Goal: Task Accomplishment & Management: Use online tool/utility

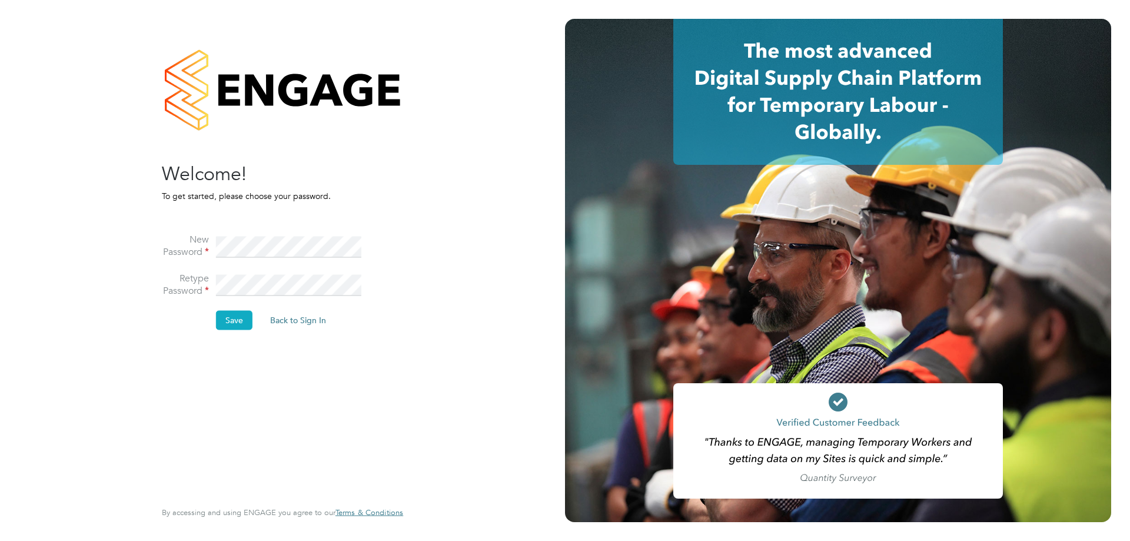
click at [225, 316] on button "Save" at bounding box center [234, 320] width 36 height 19
click at [204, 229] on button "Back to Sign In" at bounding box center [199, 230] width 75 height 19
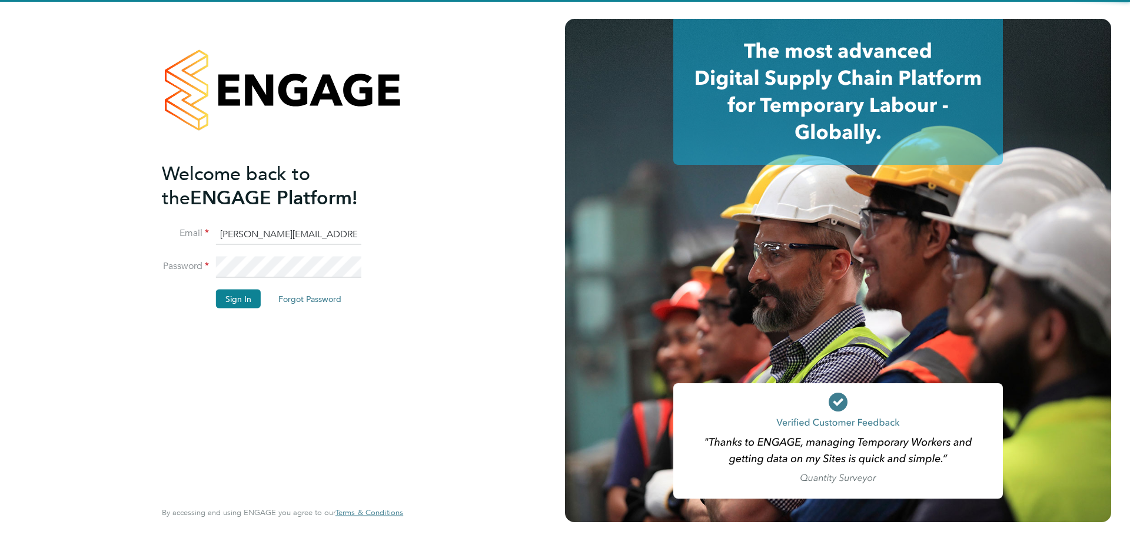
click at [271, 230] on input "josh@hvacrecruitment.com" at bounding box center [288, 234] width 145 height 21
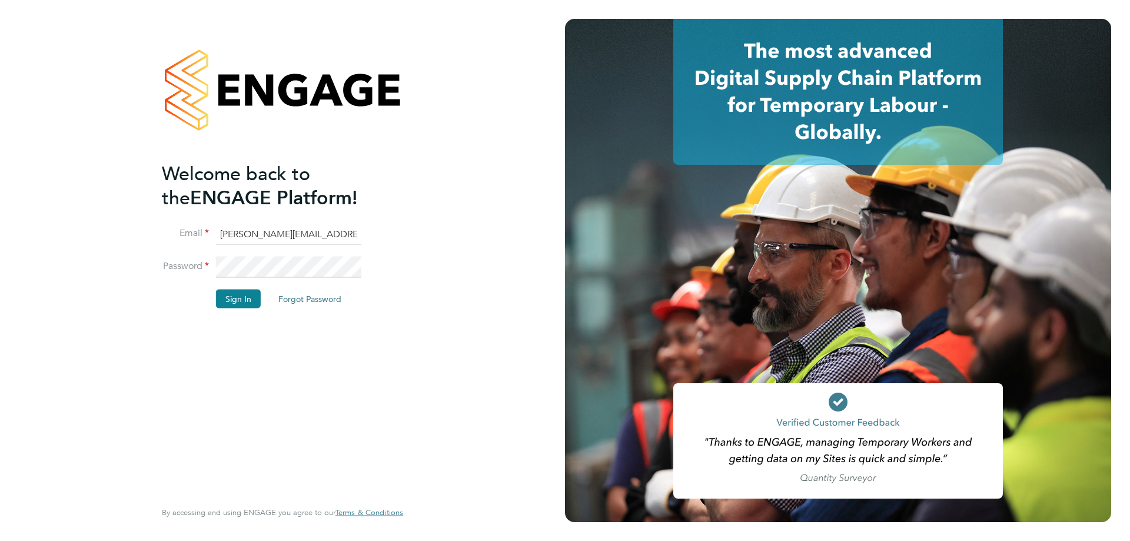
click at [239, 303] on button "Sign In" at bounding box center [238, 298] width 45 height 19
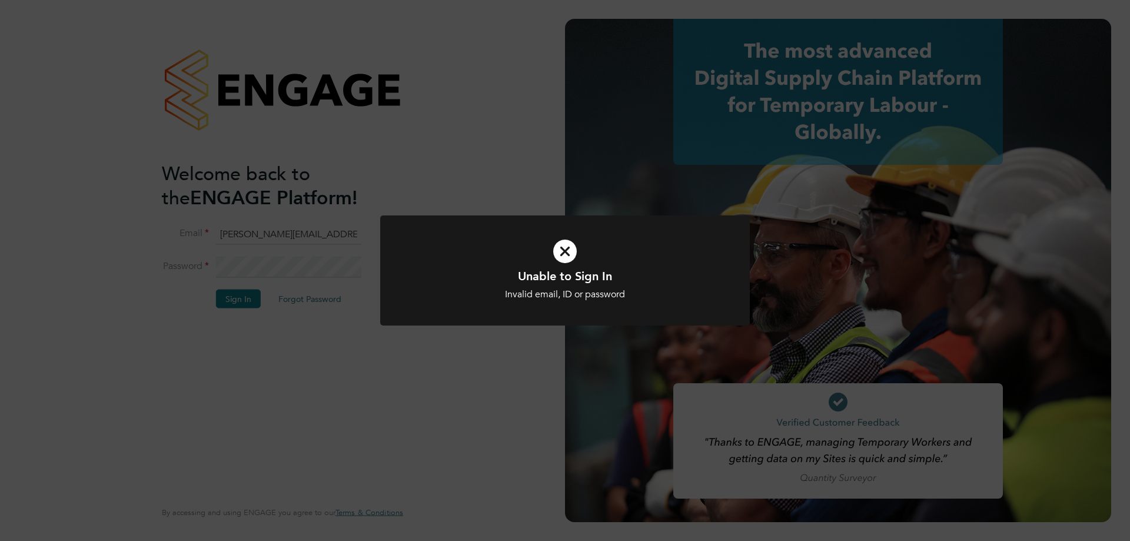
click at [509, 162] on div "Unable to Sign In Invalid email, ID or password Cancel Okay" at bounding box center [565, 270] width 1130 height 541
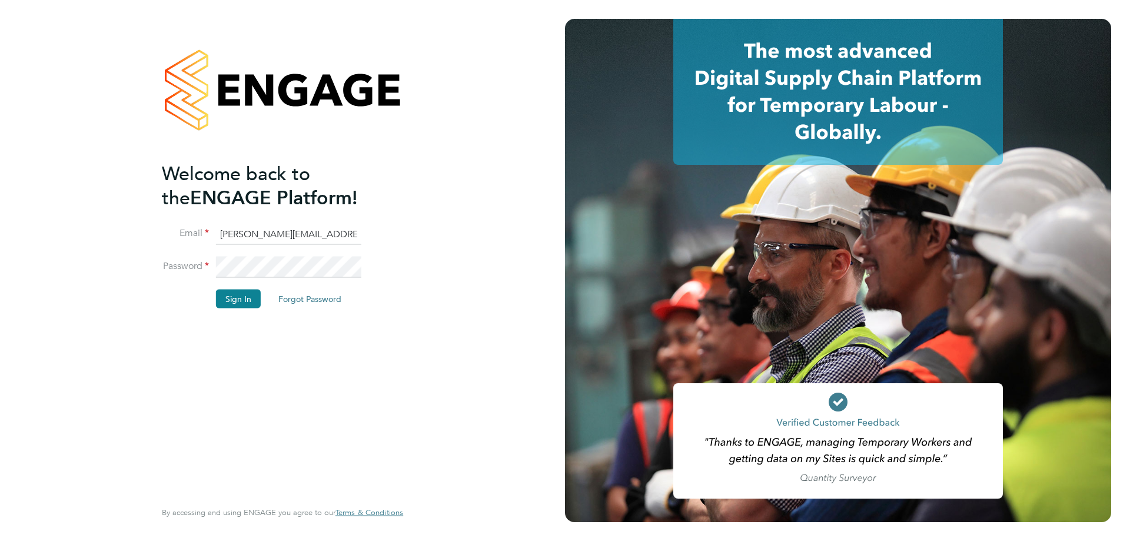
click at [411, 241] on div "Welcome back to the ENGAGE Platform! Email josh@hvacrecruitment.com Password Si…" at bounding box center [282, 270] width 288 height 541
drag, startPoint x: 238, startPoint y: 295, endPoint x: 241, endPoint y: 302, distance: 7.9
click at [238, 295] on button "Sign In" at bounding box center [238, 298] width 45 height 19
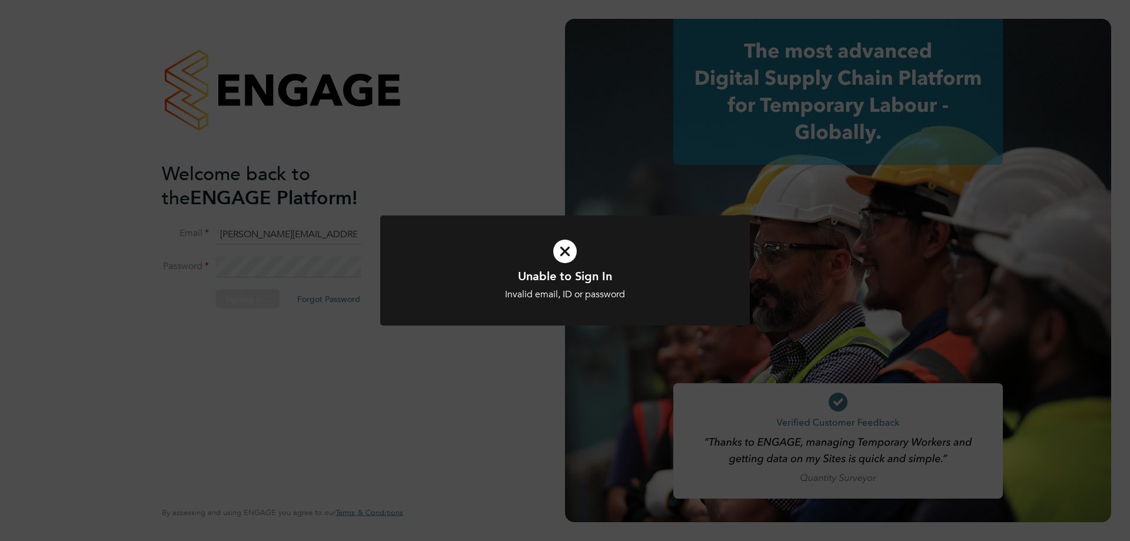
click at [436, 189] on div "Unable to Sign In Invalid email, ID or password Cancel Okay" at bounding box center [565, 270] width 1130 height 541
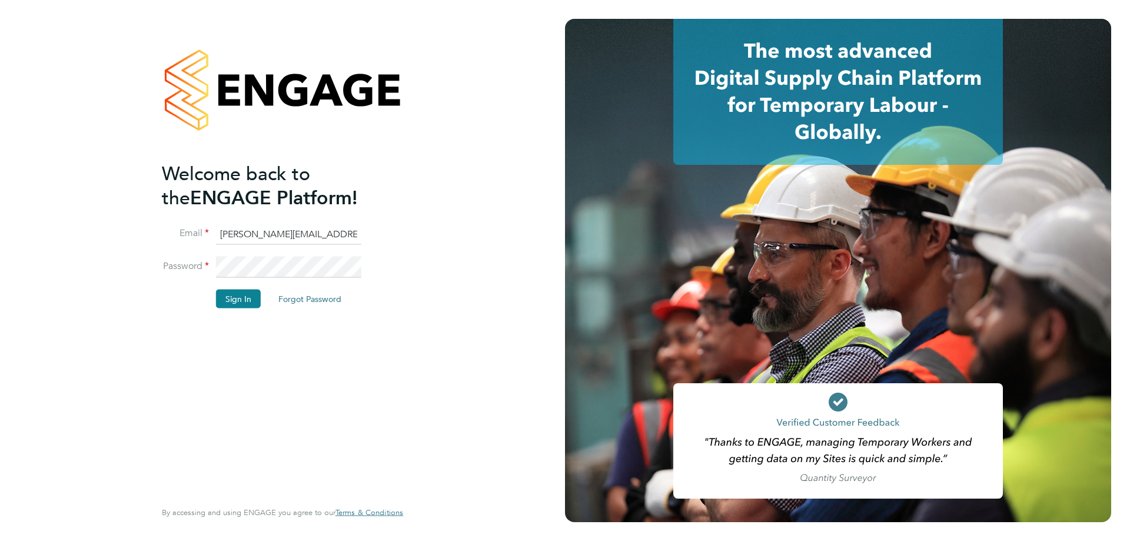
click at [335, 226] on input "josh@hvacrecruitment.com" at bounding box center [288, 234] width 145 height 21
click at [344, 234] on input "josh@hvacrecruitment.com" at bounding box center [288, 234] width 145 height 21
drag, startPoint x: 344, startPoint y: 234, endPoint x: 137, endPoint y: 237, distance: 206.6
click at [138, 236] on div "Welcome back to the ENGAGE Platform! Email josh@hvacrecruitment.com Password Si…" at bounding box center [282, 270] width 288 height 541
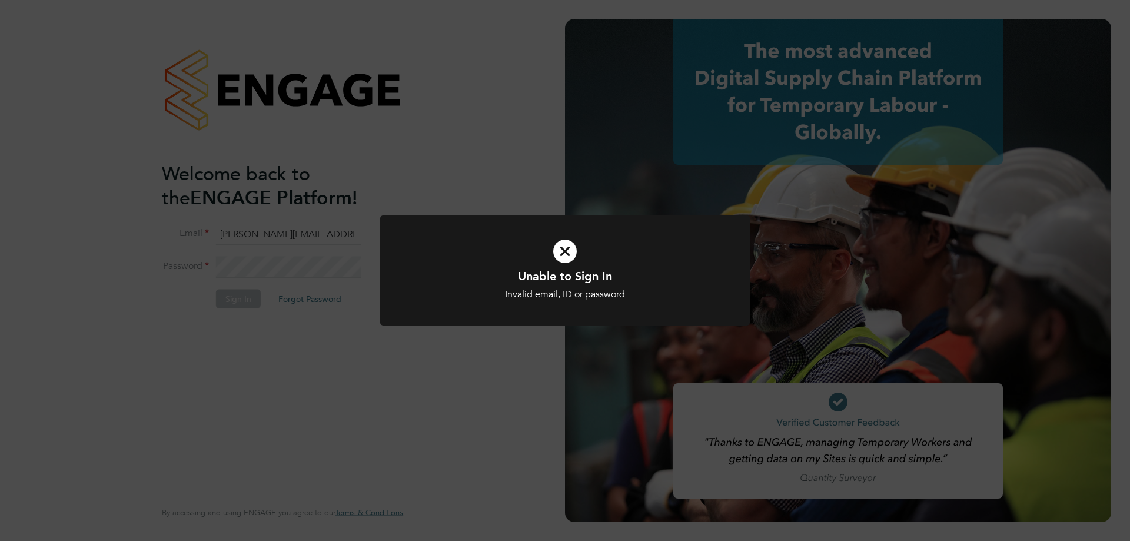
click at [373, 211] on div "Unable to Sign In Invalid email, ID or password Cancel Okay" at bounding box center [565, 270] width 1130 height 541
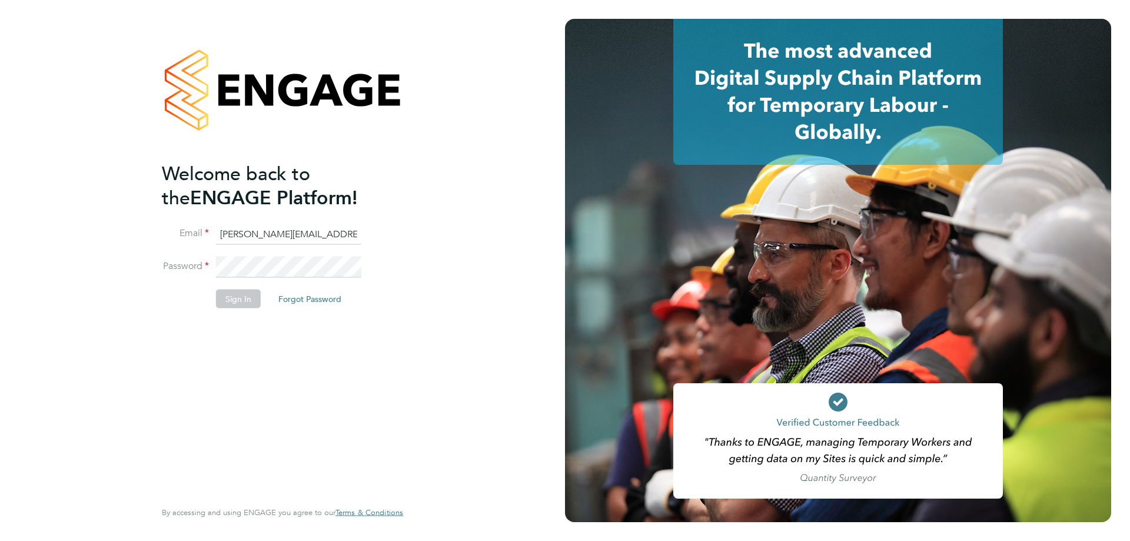
click at [436, 238] on div "Welcome back to the ENGAGE Platform! Email josh@hvacrecruitment.com Password Si…" at bounding box center [282, 270] width 565 height 541
drag, startPoint x: 339, startPoint y: 233, endPoint x: 247, endPoint y: 237, distance: 92.5
click at [247, 237] on input "josh@hvacrecruitment.com" at bounding box center [288, 234] width 145 height 21
type input "josh@weareseam.com"
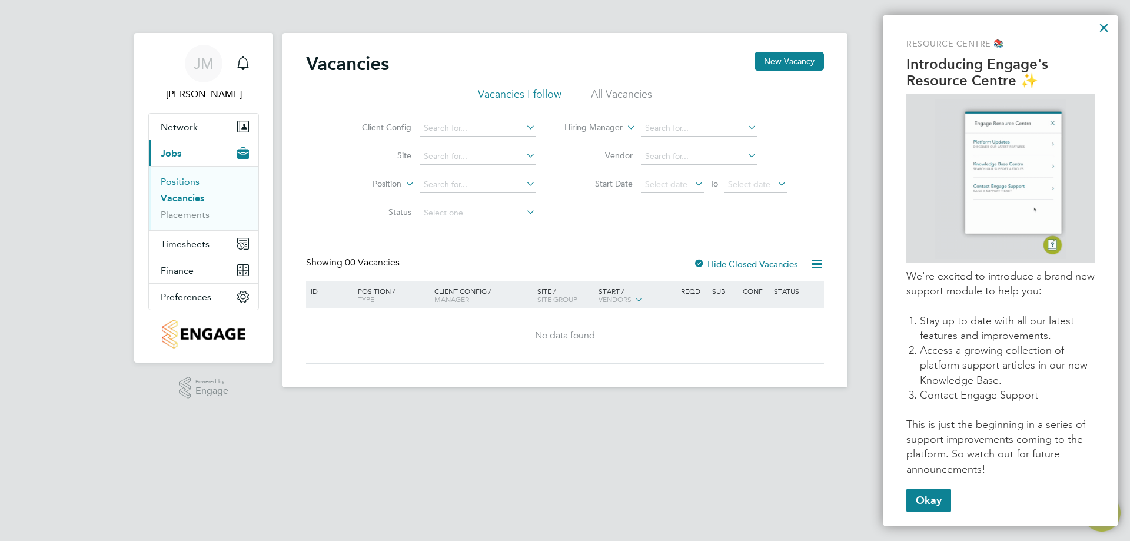
click at [172, 181] on link "Positions" at bounding box center [180, 181] width 39 height 11
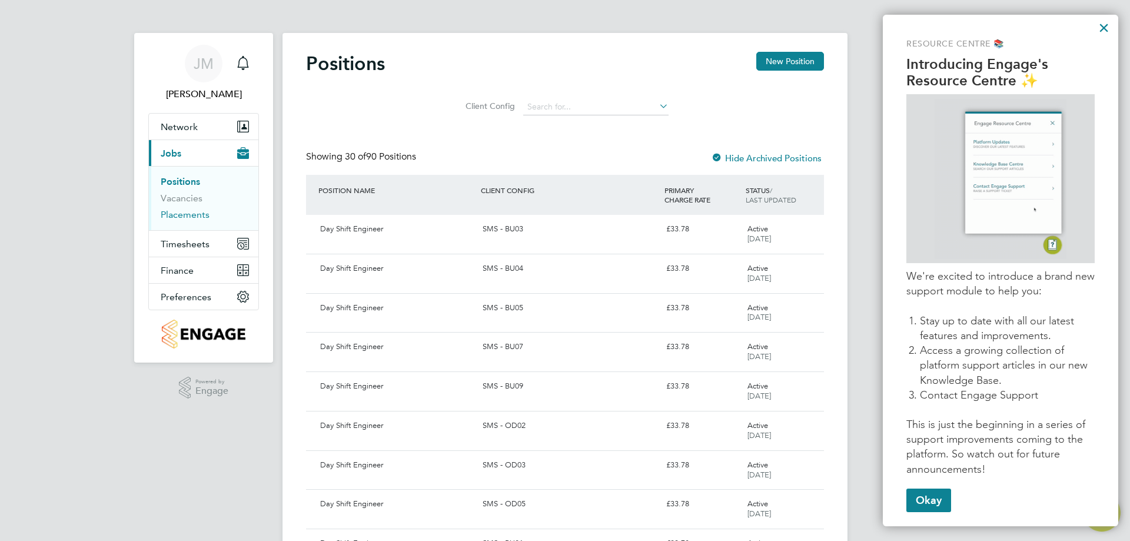
click at [182, 217] on link "Placements" at bounding box center [185, 214] width 49 height 11
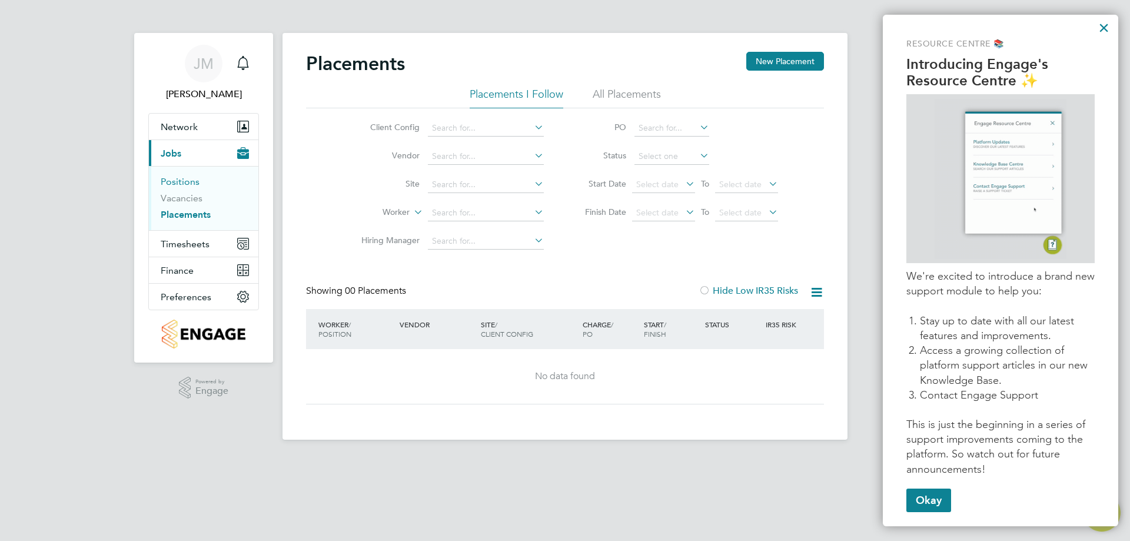
click at [184, 181] on link "Positions" at bounding box center [180, 181] width 39 height 11
